Goal: Information Seeking & Learning: Check status

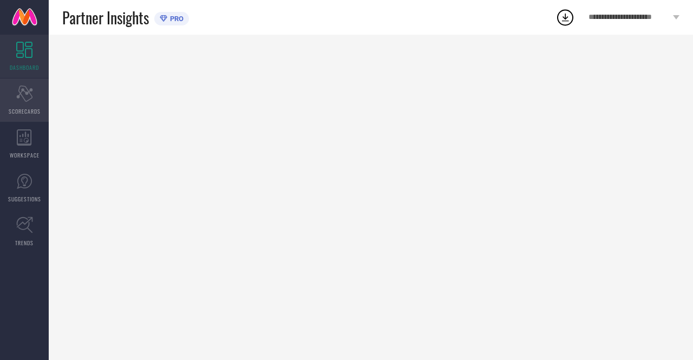
click at [43, 103] on div "Scorecard SCORECARDS" at bounding box center [24, 99] width 49 height 43
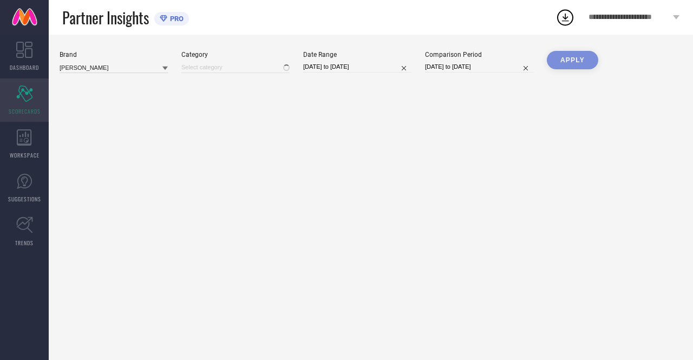
type input "All"
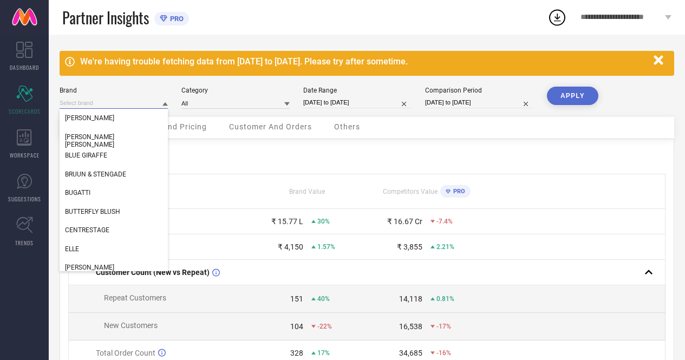
click at [138, 101] on input at bounding box center [114, 102] width 108 height 11
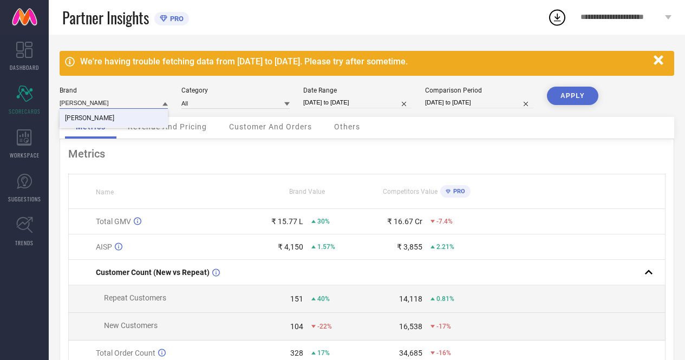
type input "[PERSON_NAME]"
click at [124, 124] on div "[PERSON_NAME]" at bounding box center [114, 118] width 108 height 18
type input "All"
click at [253, 97] on input at bounding box center [235, 102] width 108 height 11
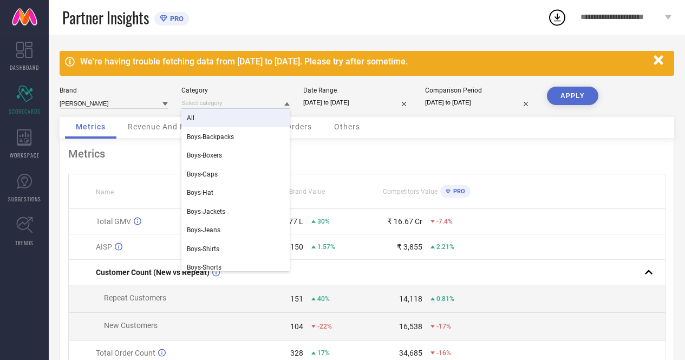
click at [249, 121] on div "All" at bounding box center [235, 118] width 108 height 18
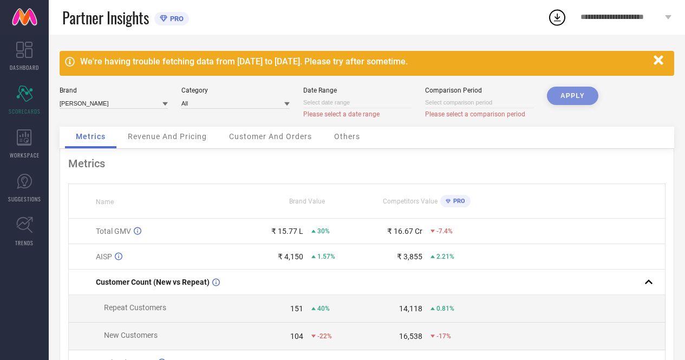
click at [435, 101] on input at bounding box center [479, 102] width 108 height 11
select select "7"
select select "2025"
select select "8"
select select "2025"
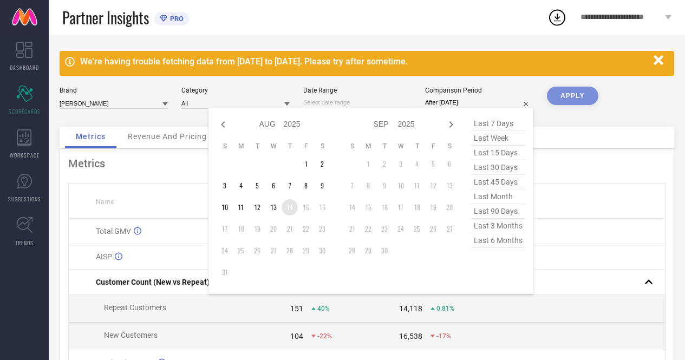
click at [290, 207] on td "14" at bounding box center [289, 207] width 16 height 16
type input "[DATE] to [DATE]"
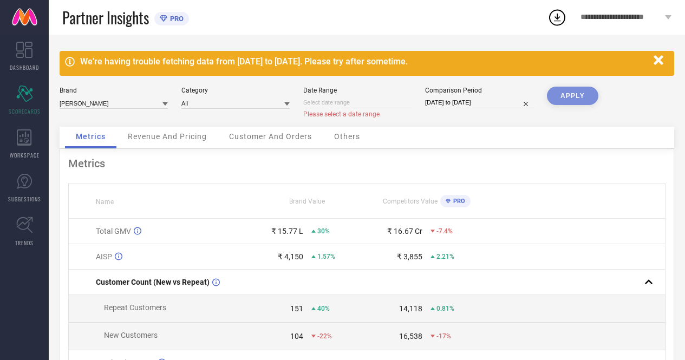
click at [370, 108] on input at bounding box center [357, 102] width 108 height 11
select select "7"
select select "2025"
select select "8"
select select "2025"
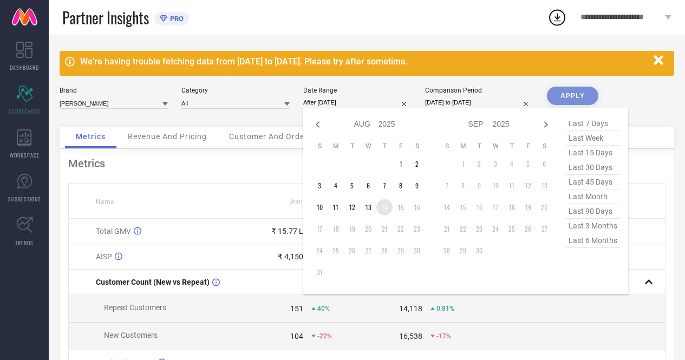
click at [387, 206] on td "14" at bounding box center [384, 207] width 16 height 16
type input "[DATE] to [DATE]"
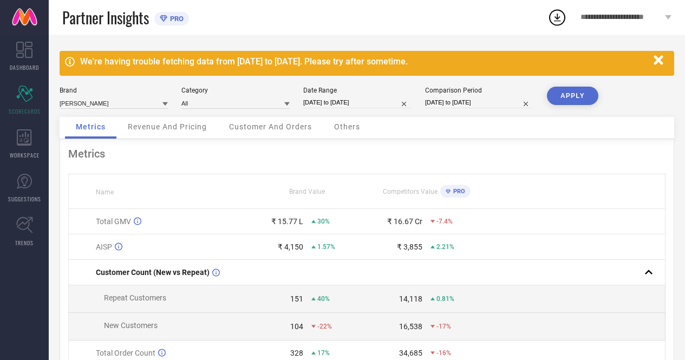
click at [577, 92] on button "APPLY" at bounding box center [572, 96] width 51 height 18
click at [171, 124] on span "Revenue And Pricing" at bounding box center [167, 126] width 79 height 9
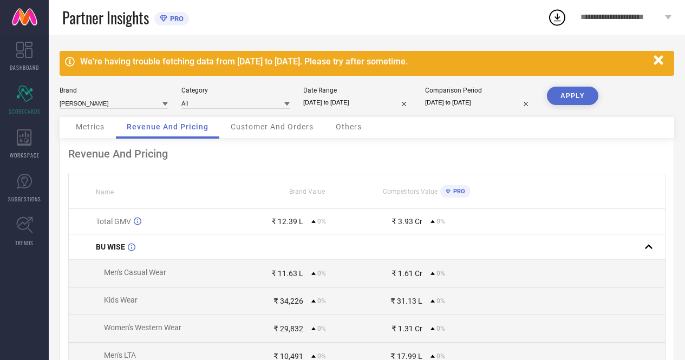
click at [265, 133] on div "Customer And Orders" at bounding box center [272, 128] width 104 height 22
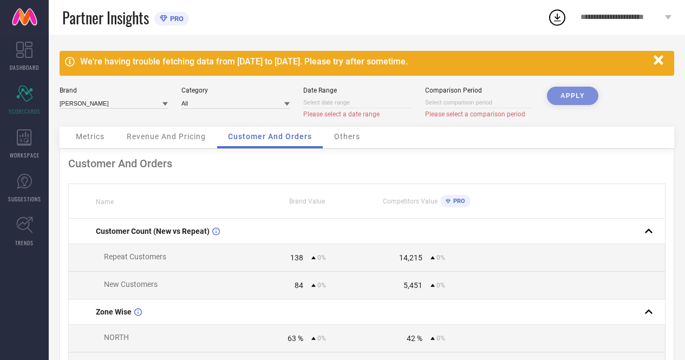
select select "7"
select select "2025"
select select "8"
select select "2025"
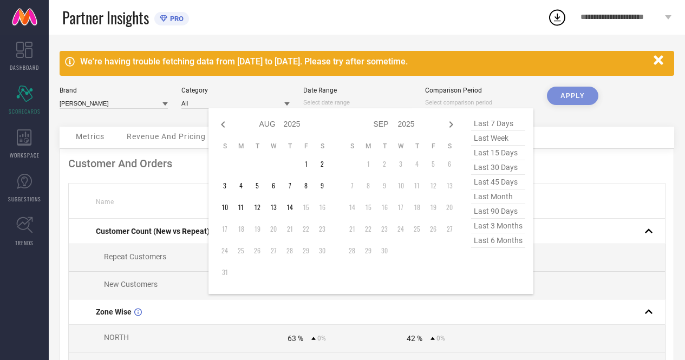
click at [455, 101] on input at bounding box center [479, 102] width 108 height 11
click at [336, 94] on div "Date Range" at bounding box center [357, 91] width 108 height 8
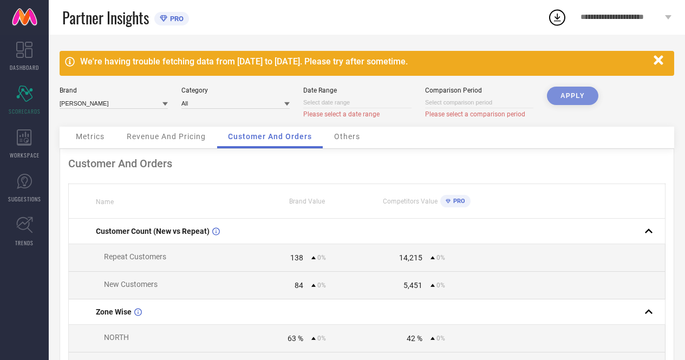
click at [334, 101] on input at bounding box center [357, 102] width 108 height 11
select select "7"
select select "2025"
select select "8"
select select "2025"
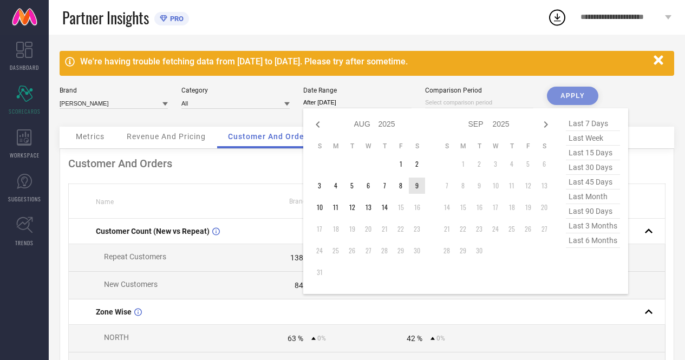
click at [410, 186] on td "9" at bounding box center [417, 185] width 16 height 16
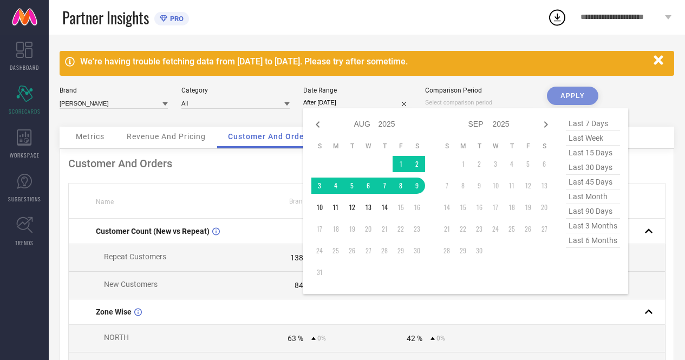
type input "[DATE] to [DATE]"
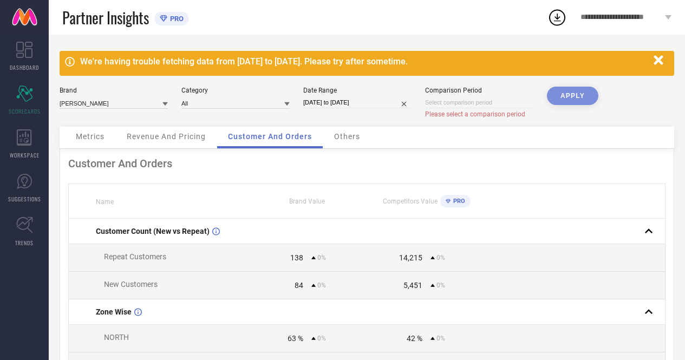
click at [576, 95] on div "APPLY" at bounding box center [572, 107] width 51 height 40
click at [448, 111] on span "Please select a comparison period" at bounding box center [475, 114] width 100 height 8
click at [447, 109] on div "Comparison Period Please select a comparison period" at bounding box center [479, 103] width 108 height 32
click at [444, 102] on input at bounding box center [479, 102] width 108 height 11
select select "7"
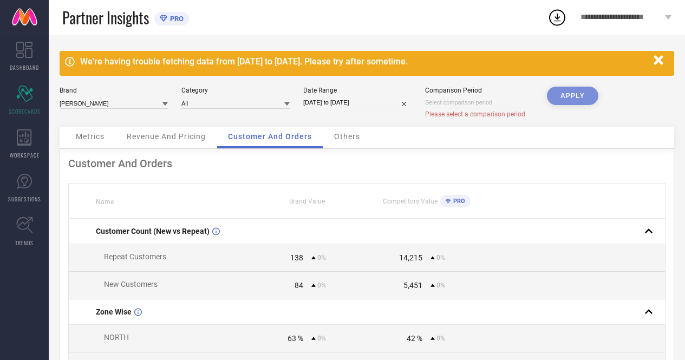
select select "2025"
select select "8"
select select "2025"
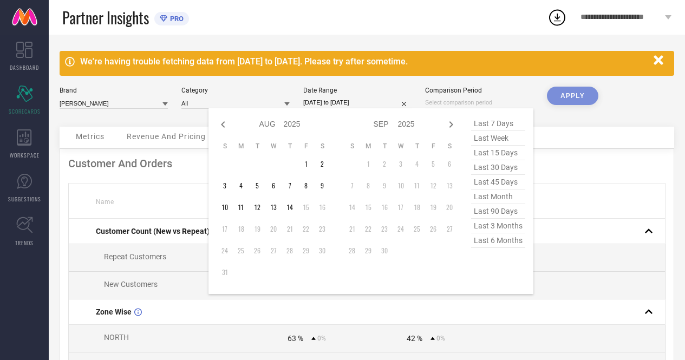
type input "After [DATE]"
click at [294, 212] on td "14" at bounding box center [289, 207] width 16 height 16
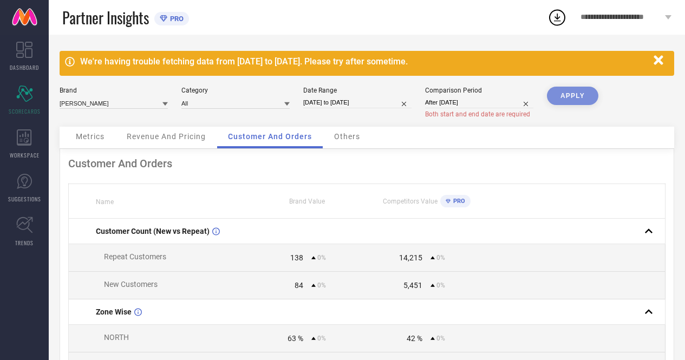
click at [557, 97] on div "APPLY" at bounding box center [572, 107] width 51 height 40
select select "7"
select select "2025"
select select "8"
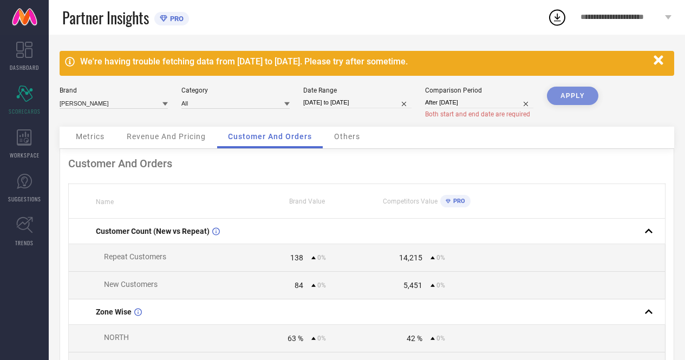
select select "2025"
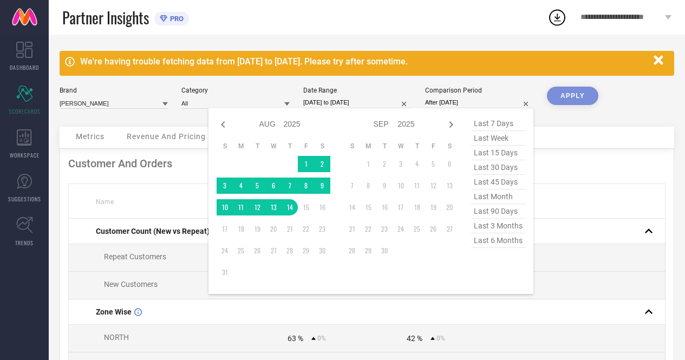
click at [470, 108] on input "After [DATE]" at bounding box center [479, 102] width 108 height 11
type input "[DATE] to [DATE]"
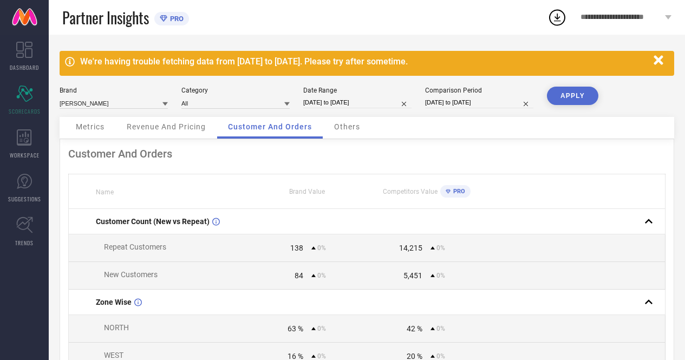
select select "7"
select select "2025"
select select "8"
select select "2025"
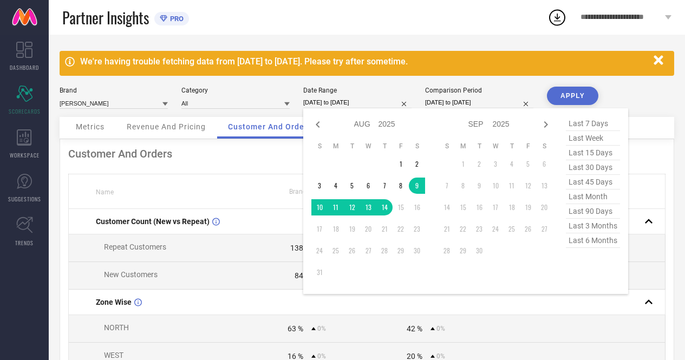
click at [341, 101] on input "[DATE] to [DATE]" at bounding box center [357, 102] width 108 height 11
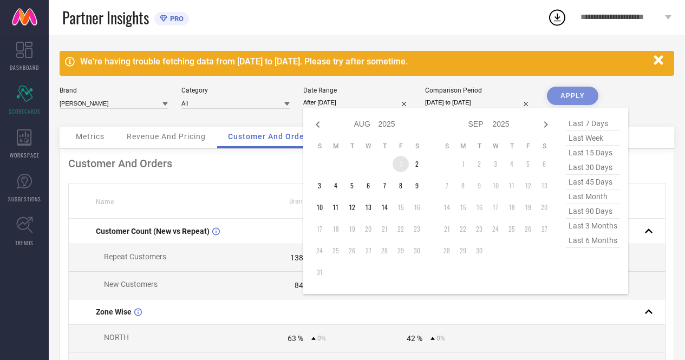
click at [402, 165] on td "1" at bounding box center [400, 164] width 16 height 16
type input "[DATE] to [DATE]"
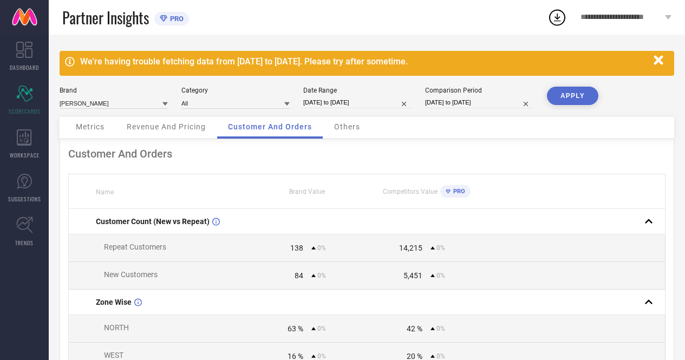
click at [568, 98] on button "APPLY" at bounding box center [572, 96] width 51 height 18
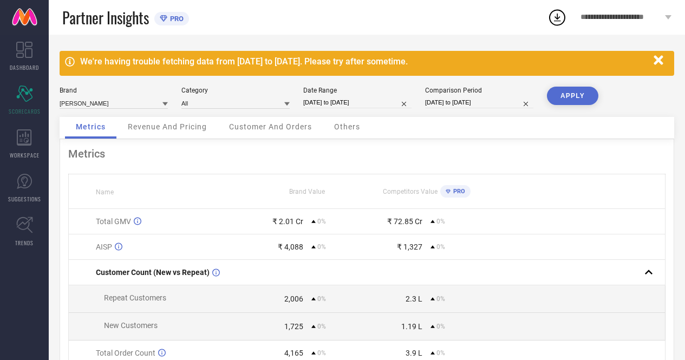
click at [184, 130] on span "Revenue And Pricing" at bounding box center [167, 126] width 79 height 9
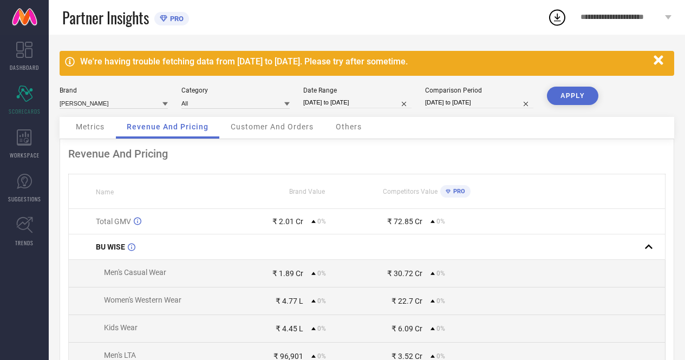
click at [240, 126] on span "Customer And Orders" at bounding box center [272, 126] width 83 height 9
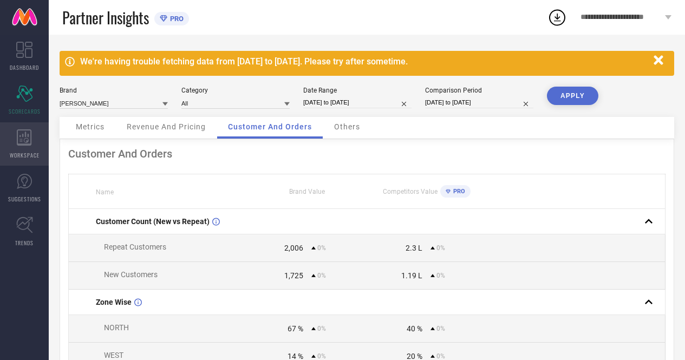
click at [34, 135] on div "WORKSPACE" at bounding box center [24, 143] width 49 height 43
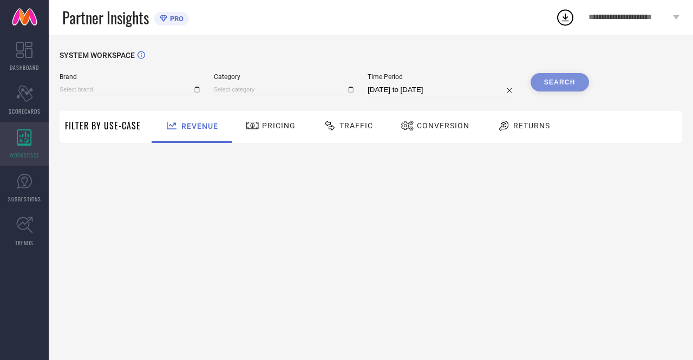
type input "[PERSON_NAME]"
type input "All"
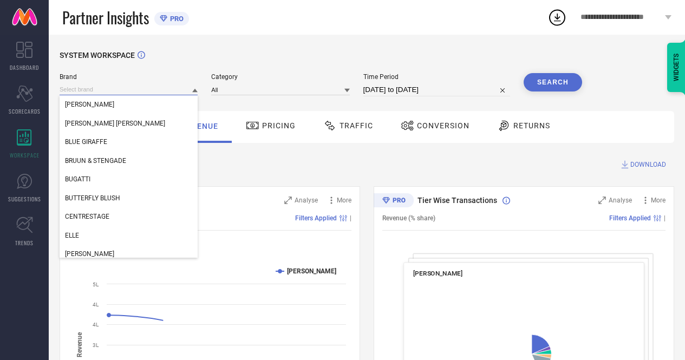
click at [154, 85] on input at bounding box center [129, 89] width 138 height 11
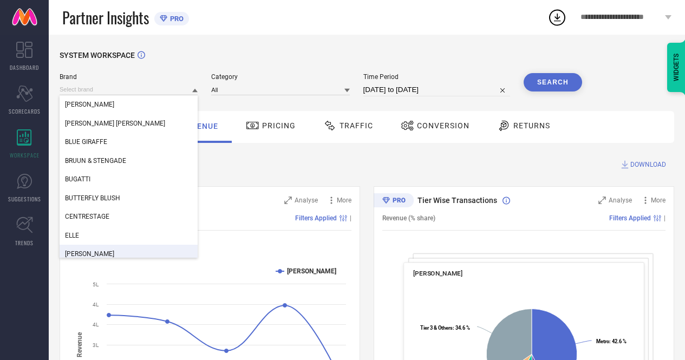
click at [129, 251] on div "[PERSON_NAME]" at bounding box center [129, 254] width 138 height 18
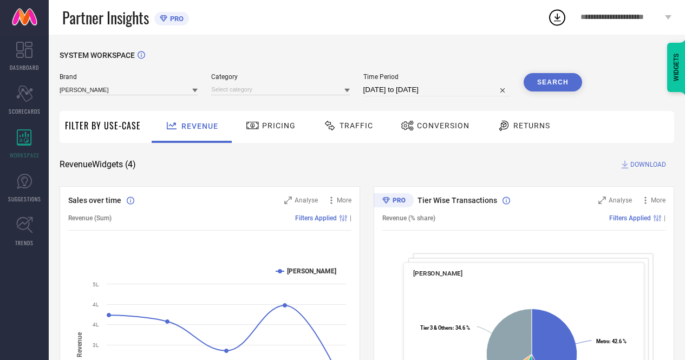
click at [258, 83] on div "Category" at bounding box center [280, 84] width 138 height 23
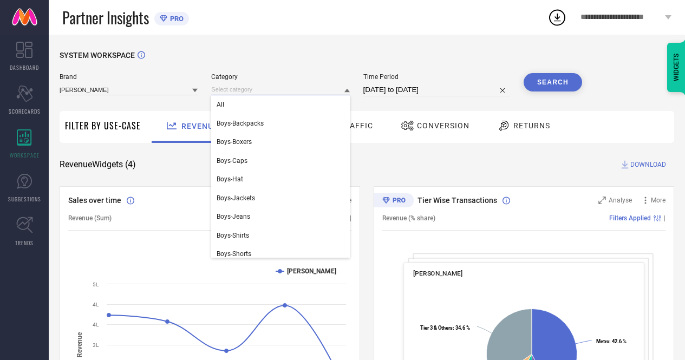
click at [258, 87] on input at bounding box center [280, 89] width 138 height 11
click at [254, 100] on div "All" at bounding box center [280, 104] width 138 height 18
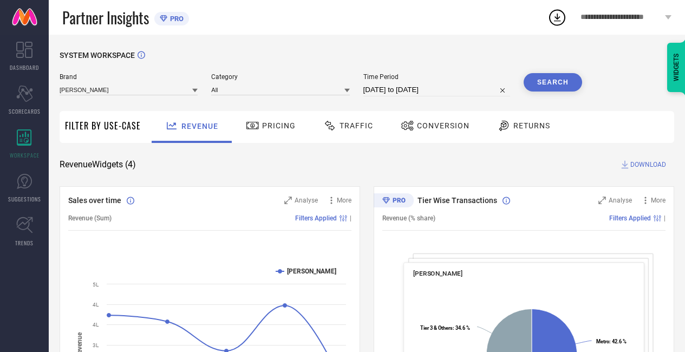
select select "6"
select select "2025"
select select "7"
select select "2025"
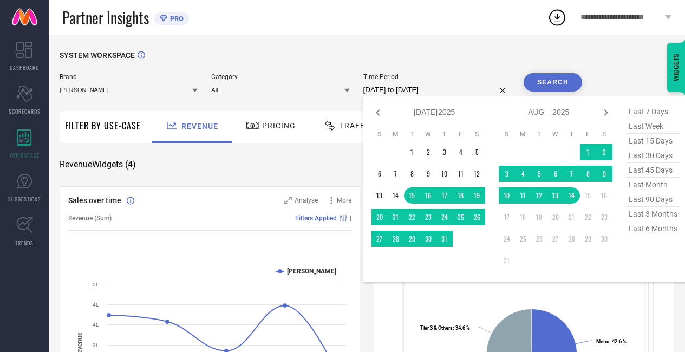
click at [391, 91] on input "[DATE] to [DATE]" at bounding box center [436, 89] width 147 height 13
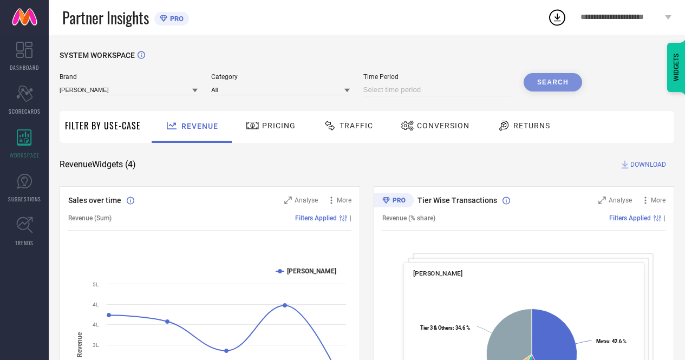
click at [409, 83] on div "Time Period" at bounding box center [436, 84] width 147 height 23
select select "7"
select select "2025"
select select "8"
select select "2025"
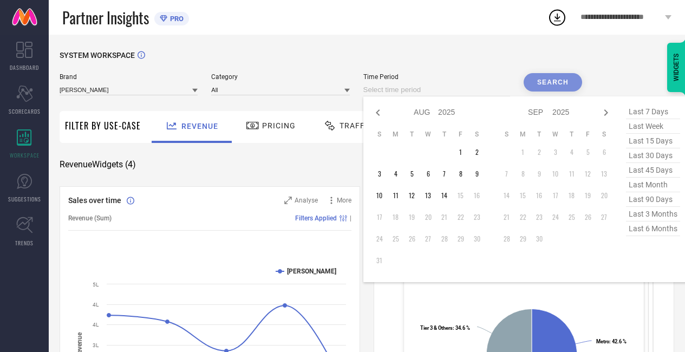
click at [402, 89] on input at bounding box center [436, 89] width 147 height 13
click at [459, 150] on td "1" at bounding box center [460, 152] width 16 height 16
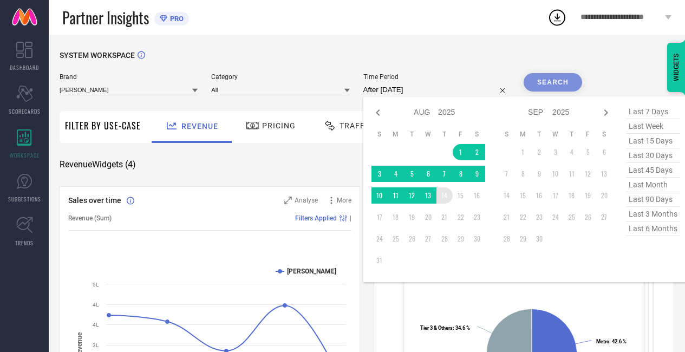
type input "[DATE] to [DATE]"
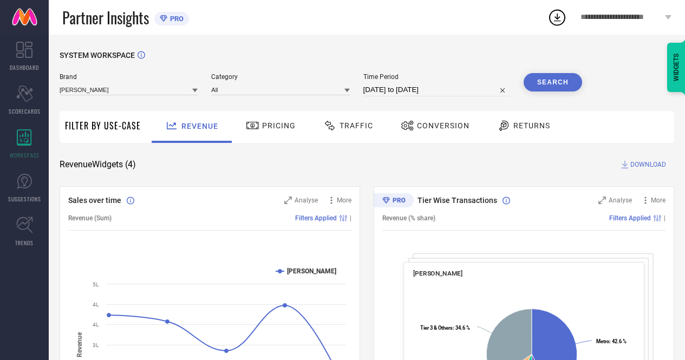
click at [527, 80] on button "Search" at bounding box center [552, 82] width 58 height 18
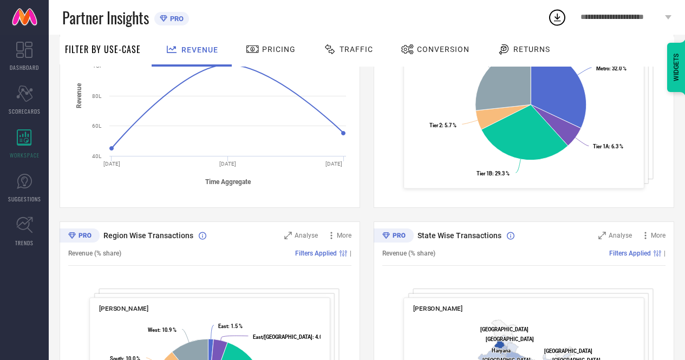
scroll to position [243, 0]
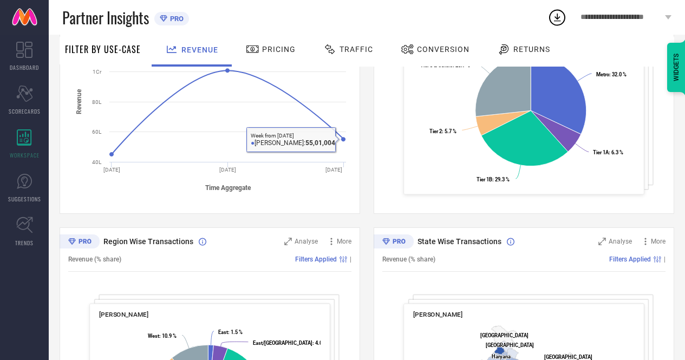
click at [346, 57] on div "Traffic" at bounding box center [347, 49] width 55 height 18
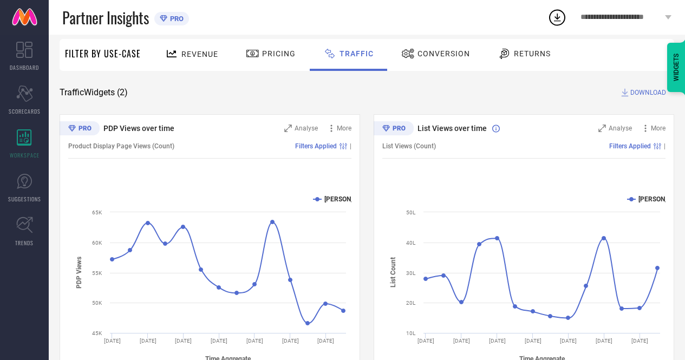
scroll to position [114, 0]
